Goal: Complete application form

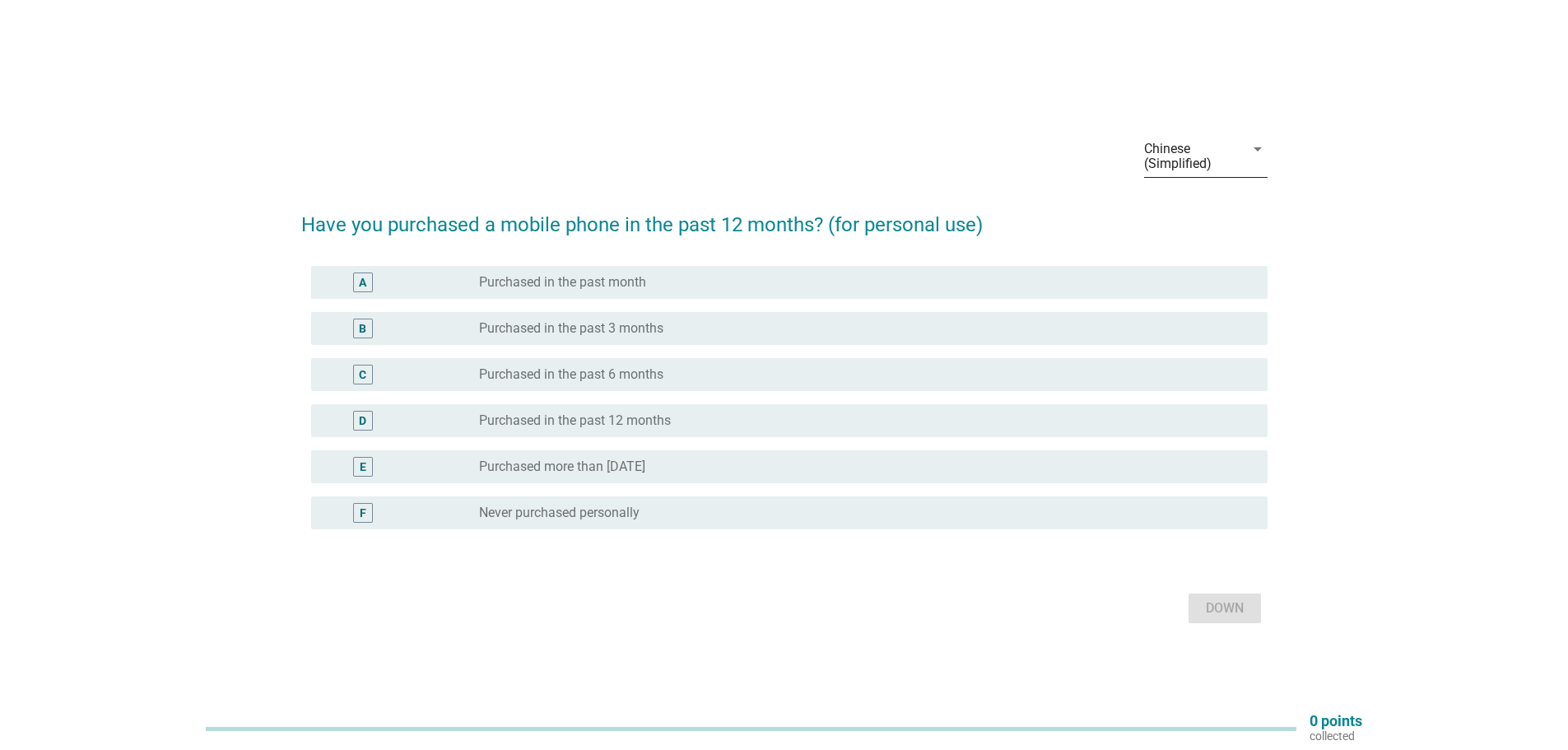
click at [1216, 154] on font "Chinese (Simplified)" at bounding box center [1190, 156] width 91 height 29
click at [1196, 162] on font "English" at bounding box center [1178, 162] width 43 height 16
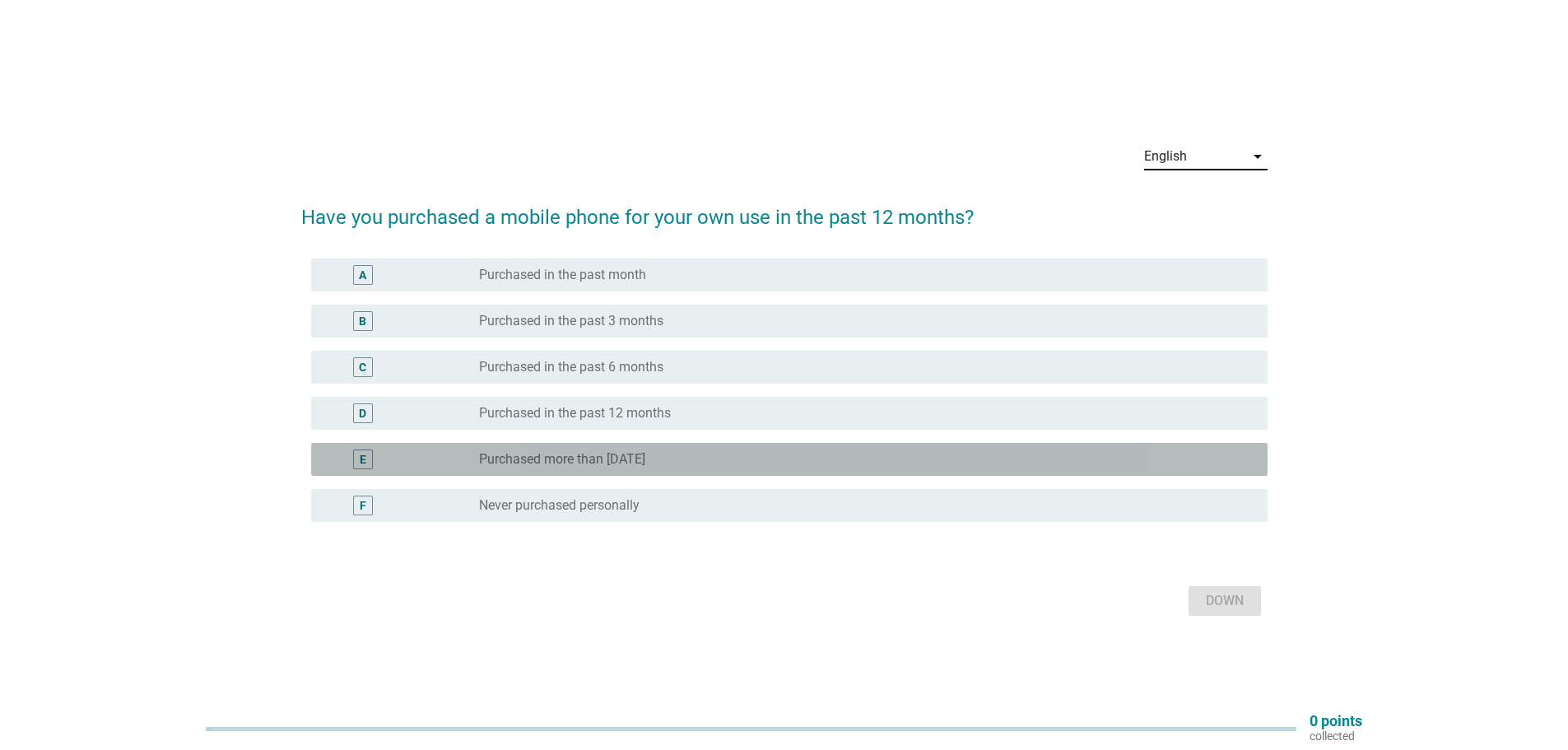
click at [611, 462] on font "Purchased more than [DATE]" at bounding box center [562, 460] width 167 height 16
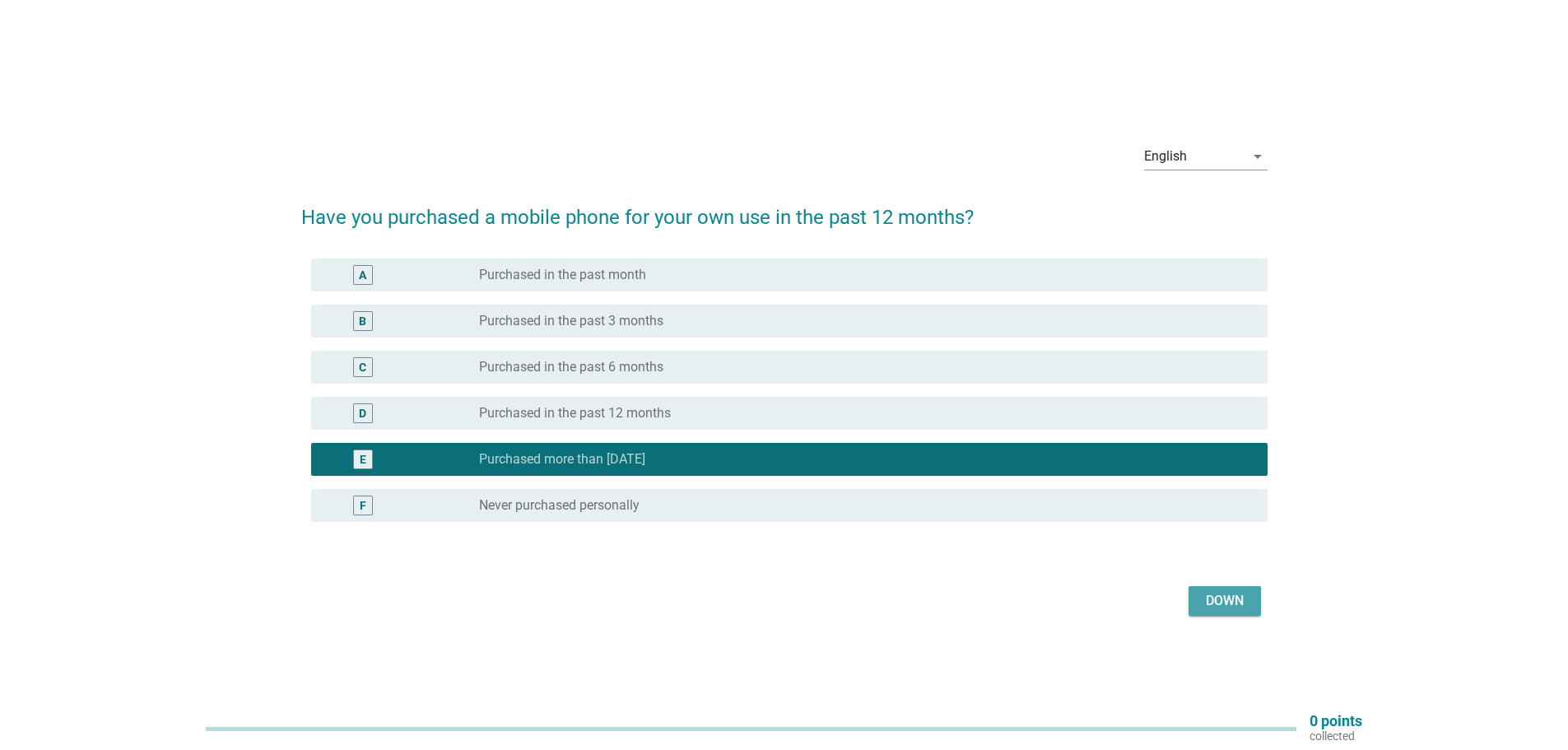
click at [1204, 599] on div "Down" at bounding box center [1225, 601] width 46 height 20
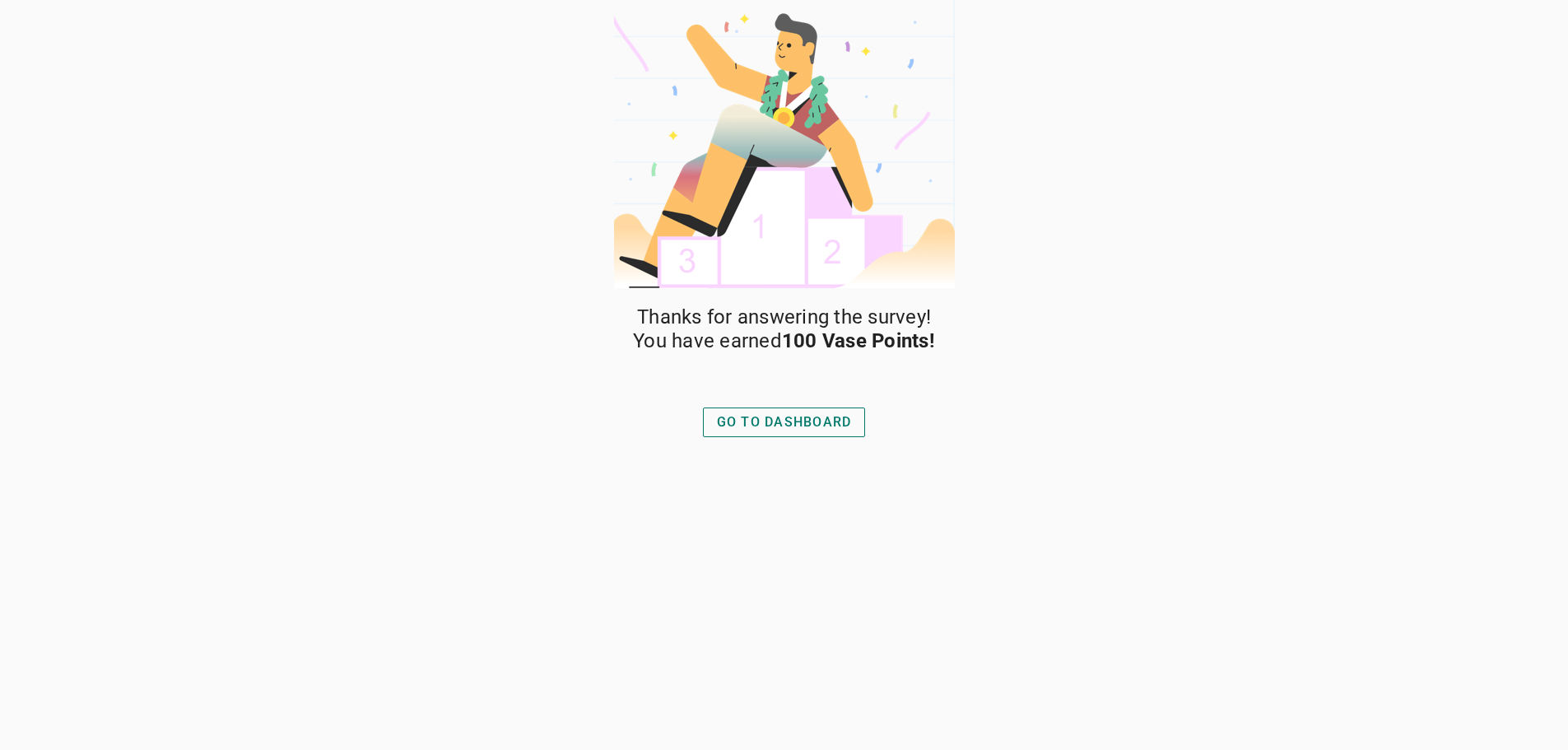
click at [815, 428] on font "GO TO DASHBOARD" at bounding box center [784, 422] width 135 height 16
